Goal: Information Seeking & Learning: Learn about a topic

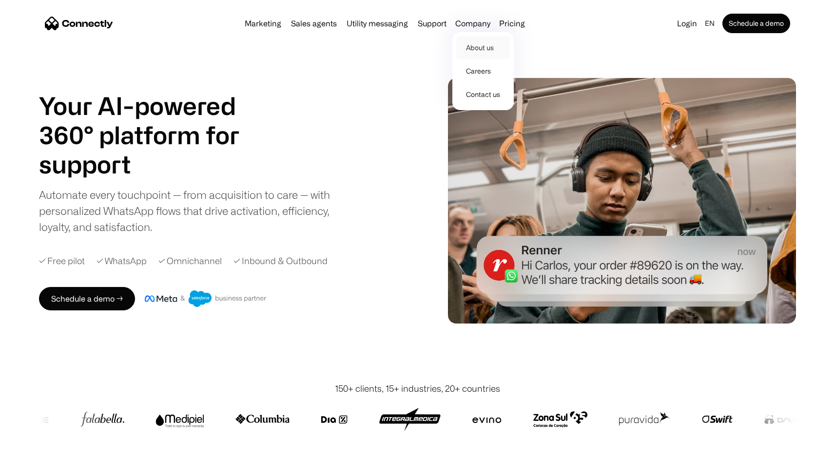
click at [480, 54] on link "About us" at bounding box center [483, 47] width 54 height 23
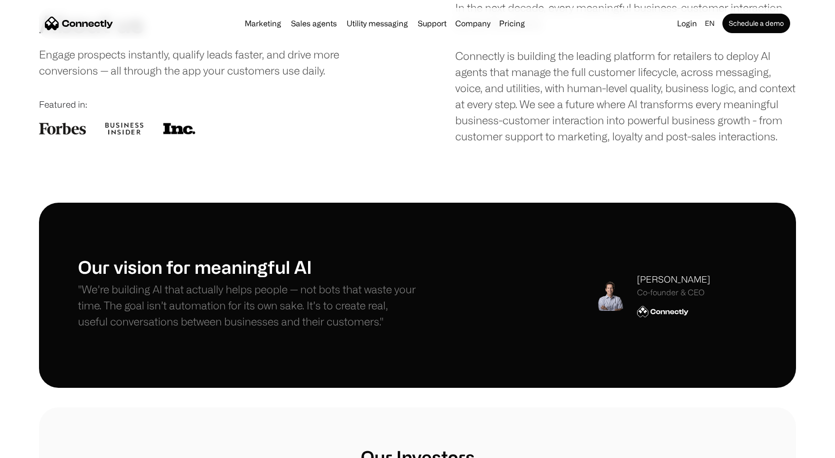
scroll to position [162, 0]
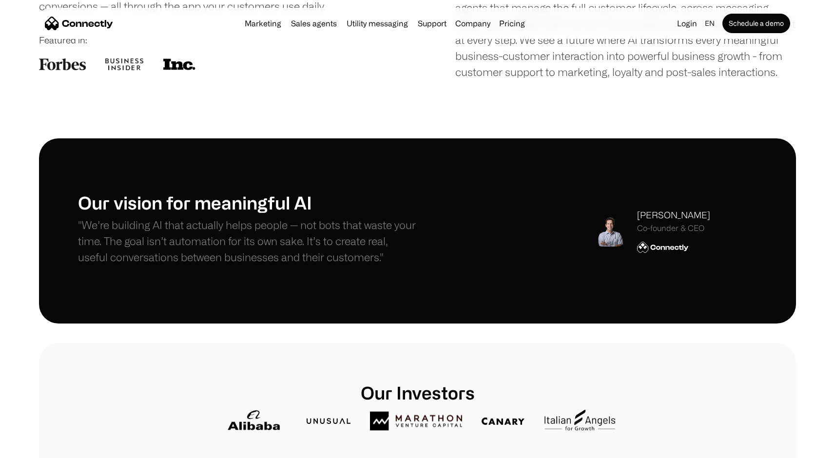
drag, startPoint x: 729, startPoint y: 233, endPoint x: 620, endPoint y: 237, distance: 108.8
click at [620, 237] on div "Stefanos Loukakos Co-founder & CEO" at bounding box center [675, 231] width 163 height 44
click at [632, 208] on div "Our vision for meaningful AI "We’re building AI that actually helps people — no…" at bounding box center [417, 231] width 679 height 78
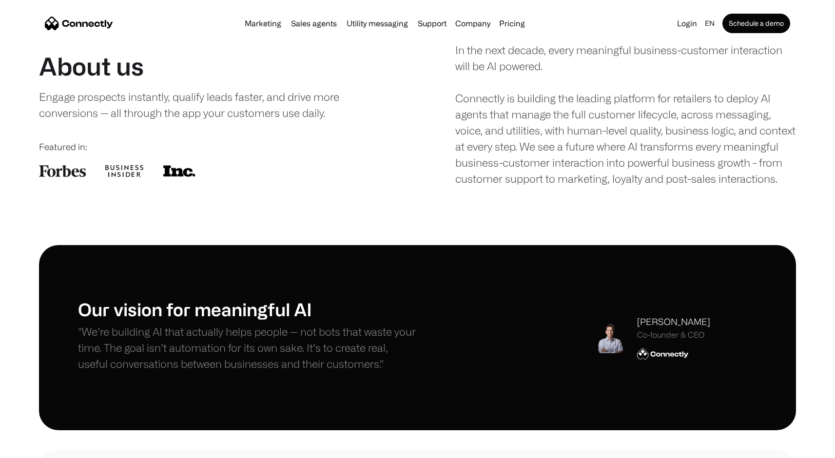
scroll to position [0, 0]
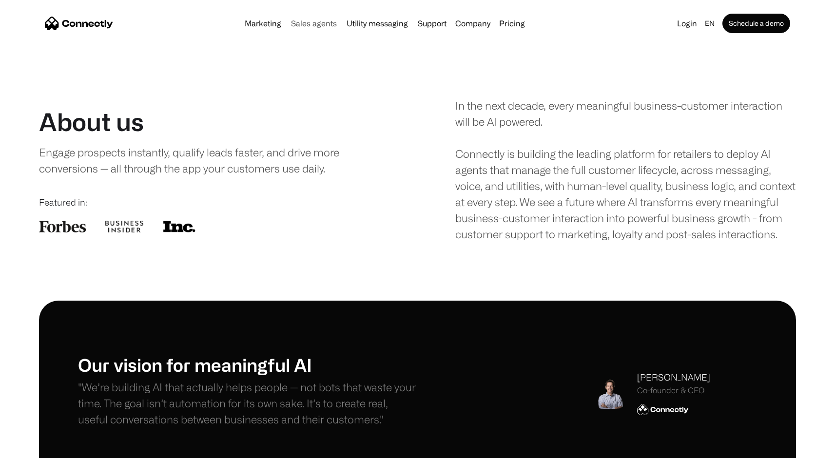
click at [296, 25] on link "Sales agents" at bounding box center [314, 24] width 54 height 8
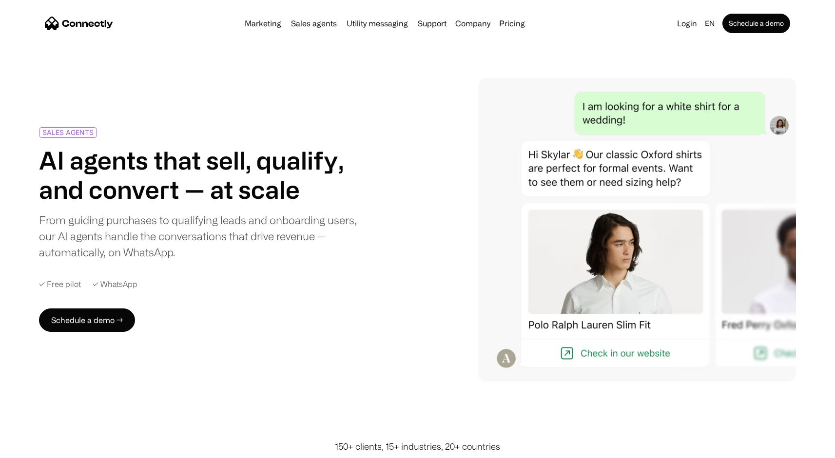
click at [81, 21] on img "home" at bounding box center [79, 24] width 68 height 14
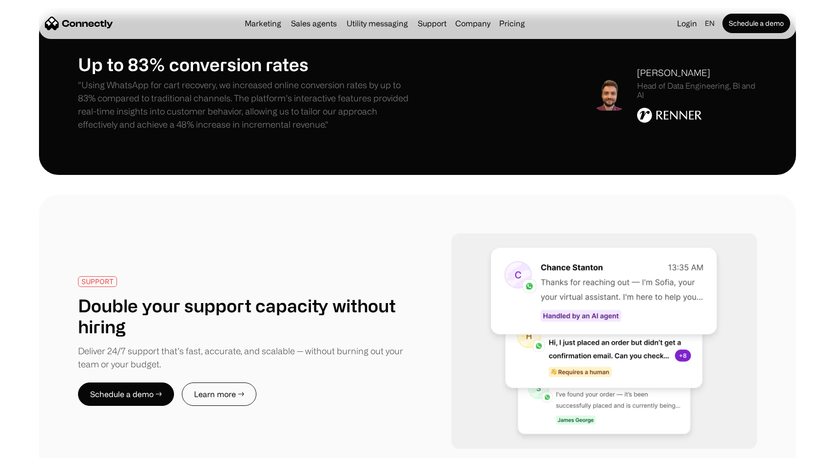
scroll to position [1594, 0]
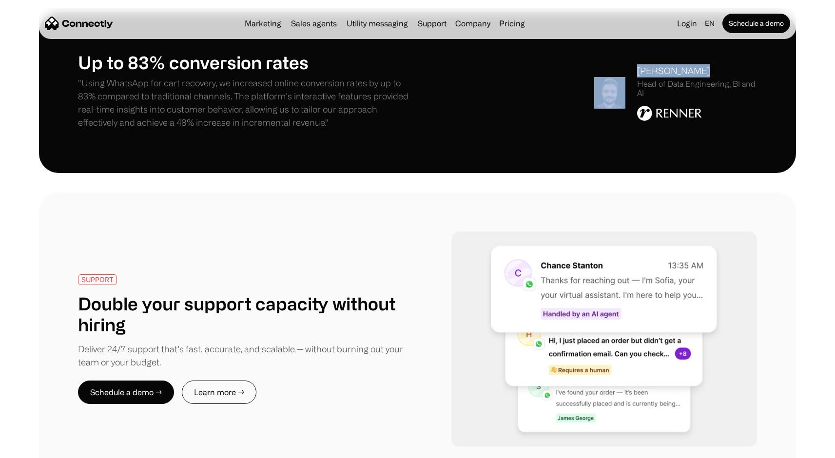
drag, startPoint x: 701, startPoint y: 69, endPoint x: 629, endPoint y: 71, distance: 72.7
click at [629, 71] on div "Rodrigo Spohr Head of Data Engineering, BI and AI" at bounding box center [675, 92] width 163 height 57
click at [643, 73] on div "Rodrigo Spohr" at bounding box center [697, 70] width 120 height 13
click at [614, 92] on img at bounding box center [609, 93] width 31 height 32
click at [666, 112] on img at bounding box center [669, 113] width 65 height 15
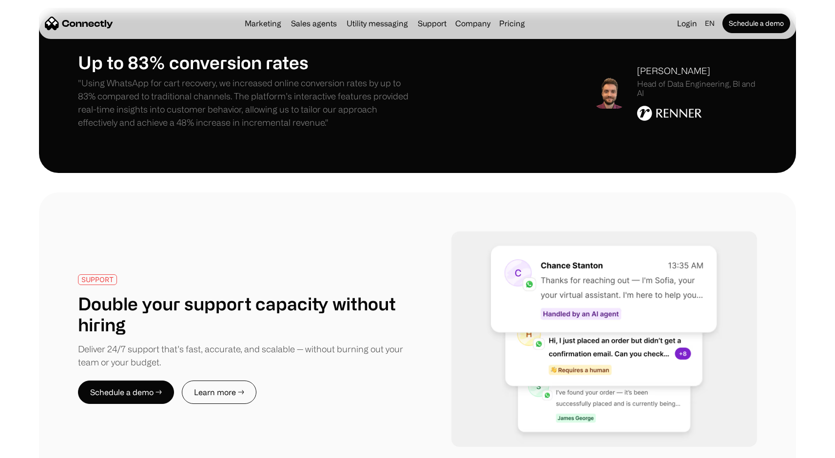
click at [660, 76] on div "Rodrigo Spohr" at bounding box center [697, 70] width 120 height 13
click at [660, 76] on div "[PERSON_NAME]" at bounding box center [697, 70] width 120 height 13
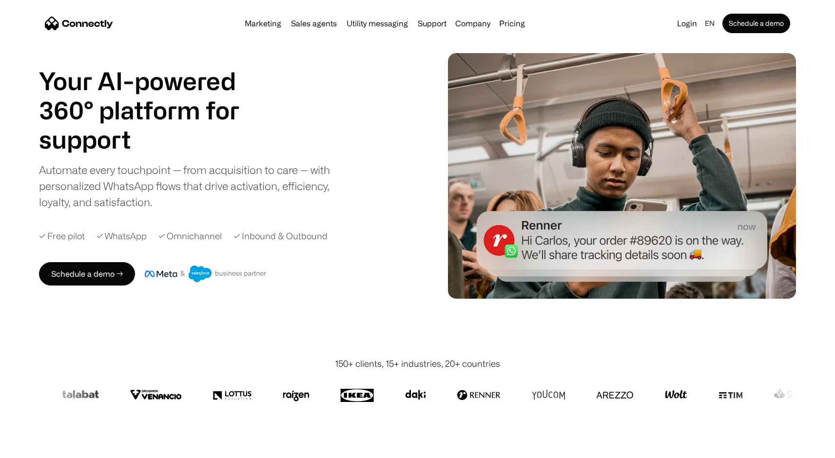
scroll to position [0, 0]
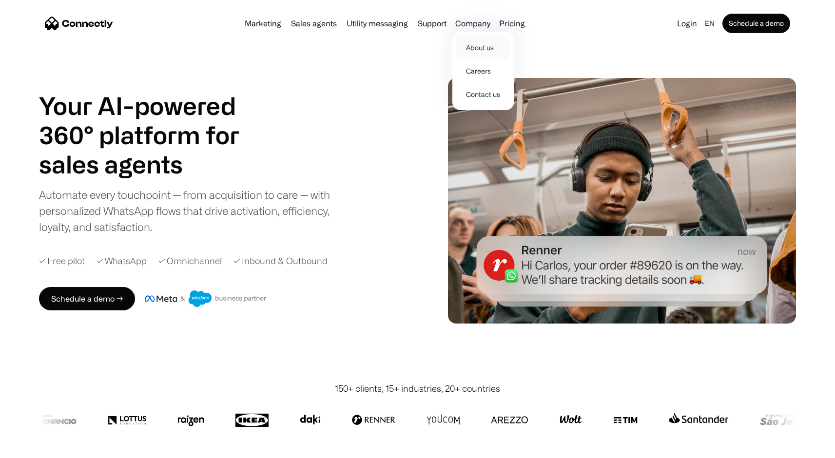
click at [473, 39] on link "About us" at bounding box center [483, 47] width 54 height 23
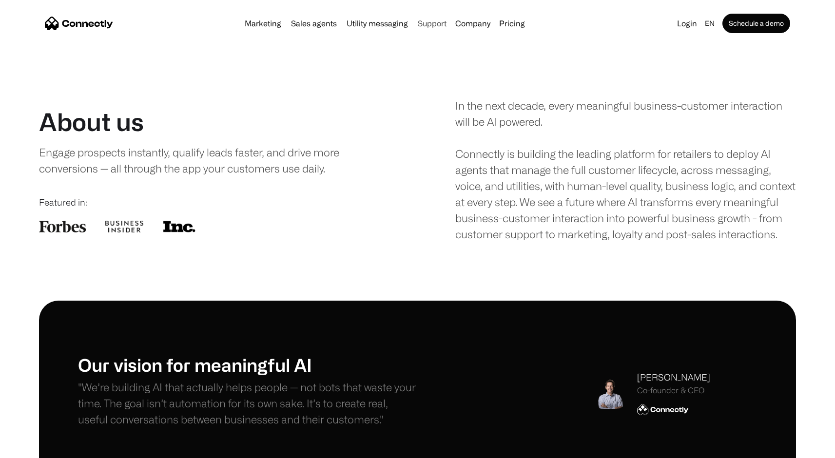
click at [440, 22] on link "Support" at bounding box center [432, 24] width 37 height 8
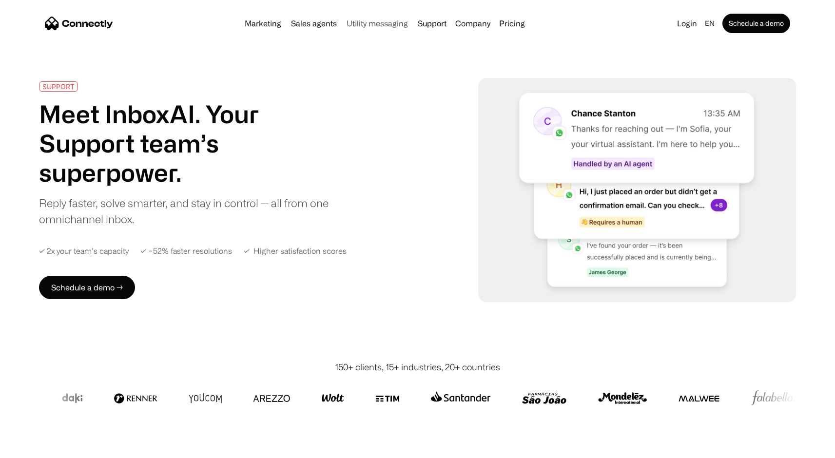
click at [395, 22] on link "Utility messaging" at bounding box center [377, 24] width 69 height 8
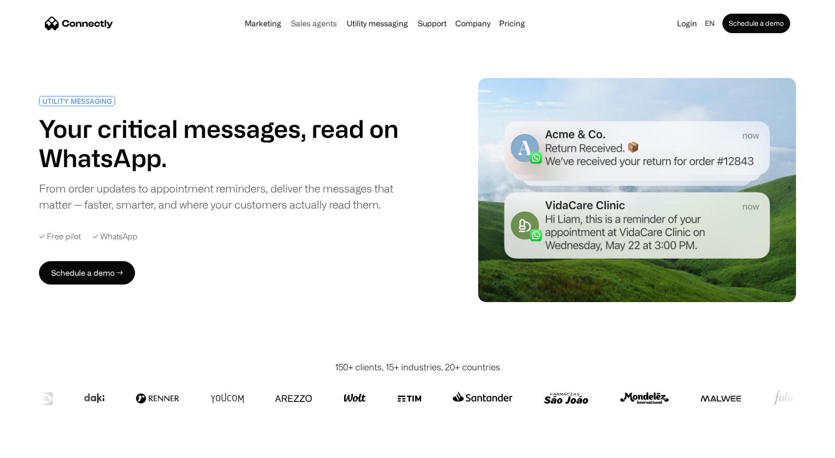
click at [325, 23] on link "Sales agents" at bounding box center [314, 24] width 54 height 8
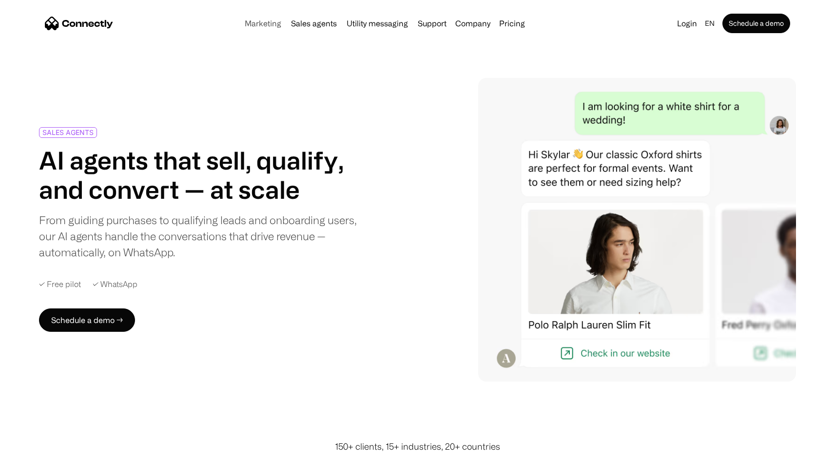
click at [265, 22] on link "Marketing" at bounding box center [263, 24] width 44 height 8
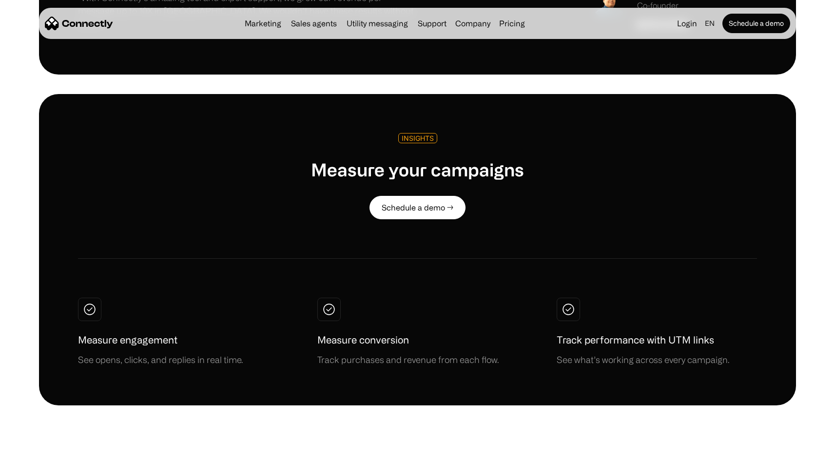
scroll to position [3438, 0]
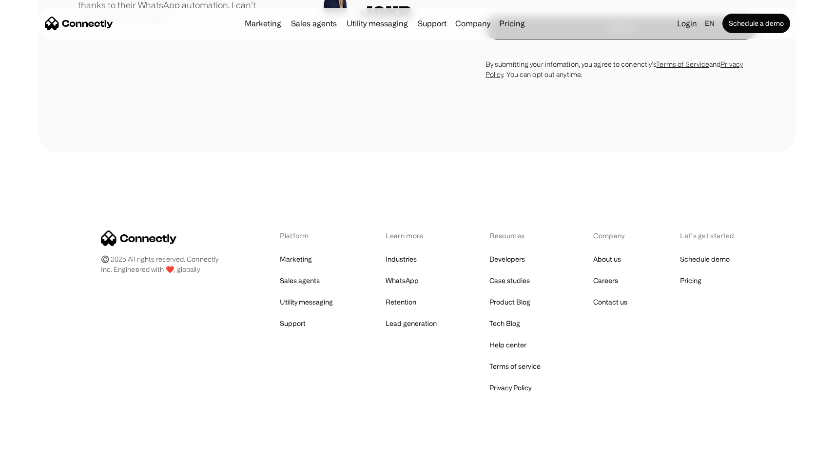
click at [307, 17] on div "Marketing Sales agents Utility messaging Support Company About us Careers Conta…" at bounding box center [385, 24] width 288 height 14
click at [306, 21] on link "Sales agents" at bounding box center [314, 24] width 54 height 8
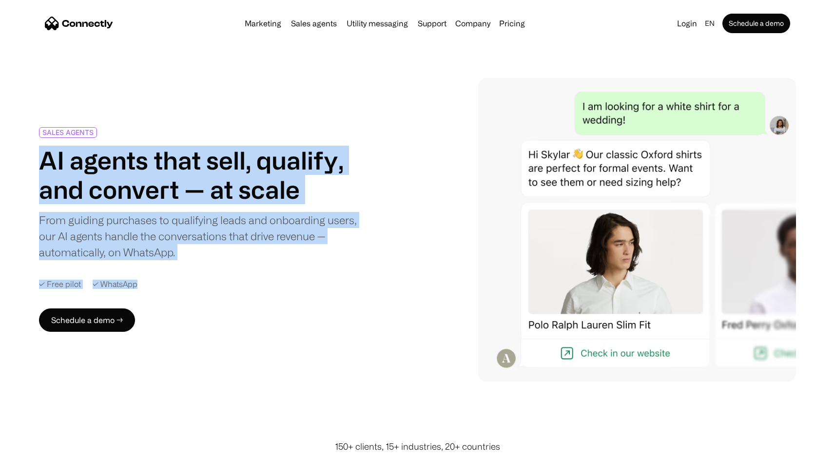
drag, startPoint x: 48, startPoint y: 144, endPoint x: 205, endPoint y: 289, distance: 213.6
click at [205, 289] on div "SALES AGENTS AI agents that sell, qualify, and convert — at scale From guiding …" at bounding box center [207, 229] width 336 height 205
